Goal: Task Accomplishment & Management: Use online tool/utility

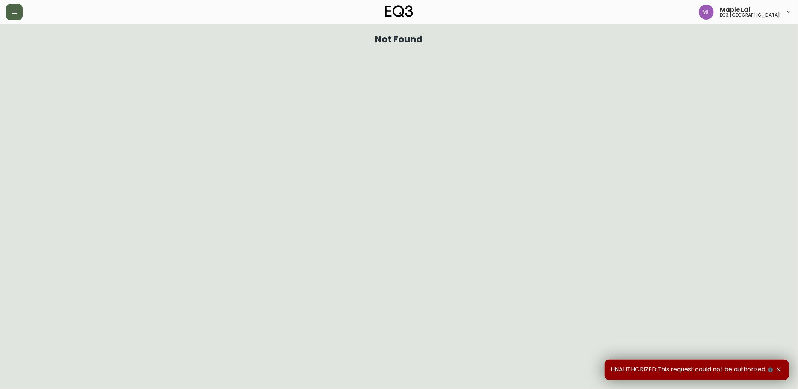
click at [20, 13] on button "button" at bounding box center [14, 12] width 17 height 17
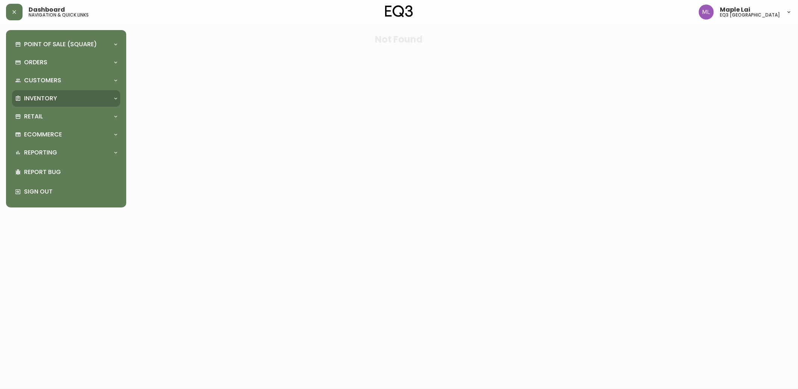
click at [53, 103] on div "Inventory" at bounding box center [66, 98] width 108 height 17
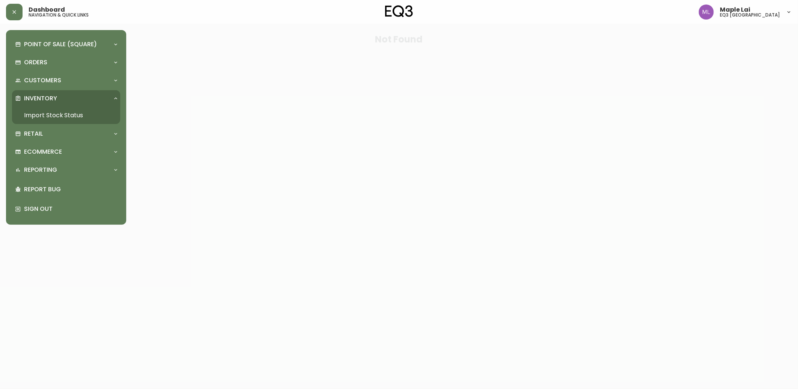
click at [54, 112] on link "Import Stock Status" at bounding box center [66, 115] width 108 height 17
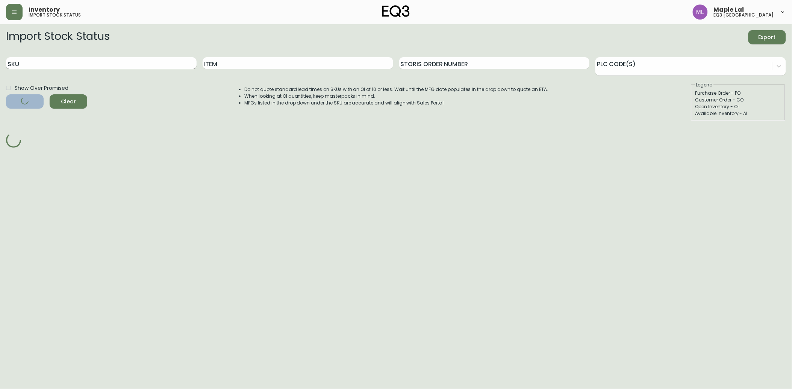
click at [69, 58] on input "SKU" at bounding box center [101, 63] width 191 height 12
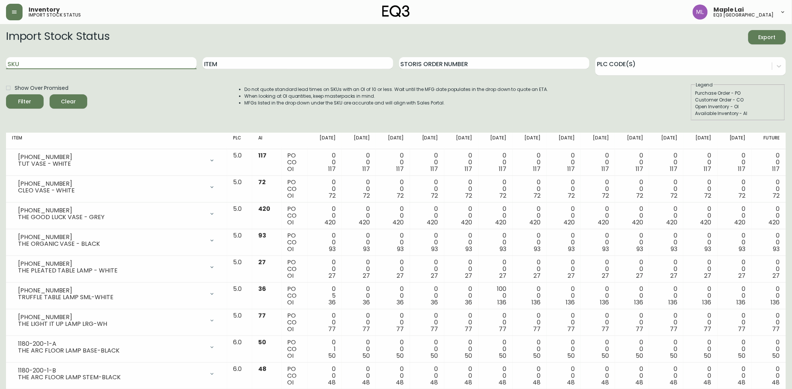
paste input "[PHONE_NUMBER]"
type input "[PHONE_NUMBER]"
click at [6, 94] on button "Filter" at bounding box center [25, 101] width 38 height 14
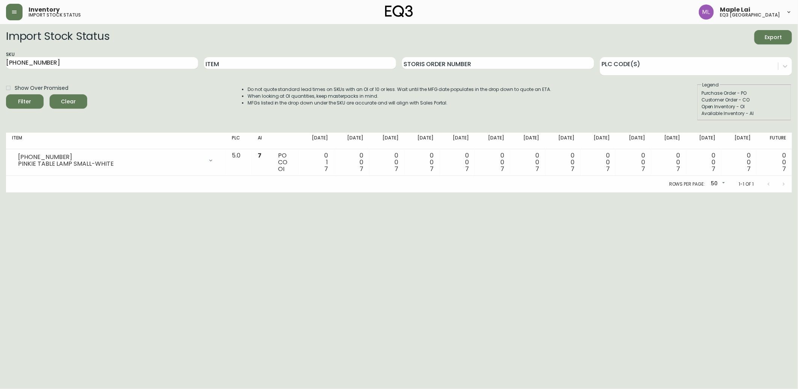
click at [89, 192] on html "Inventory import stock status Maple Lai eq3 [GEOGRAPHIC_DATA] Import Stock Stat…" at bounding box center [399, 96] width 798 height 192
click at [0, 192] on html "Inventory import stock status Maple Lai eq3 [GEOGRAPHIC_DATA] Import Stock Stat…" at bounding box center [399, 96] width 798 height 192
